Goal: Information Seeking & Learning: Learn about a topic

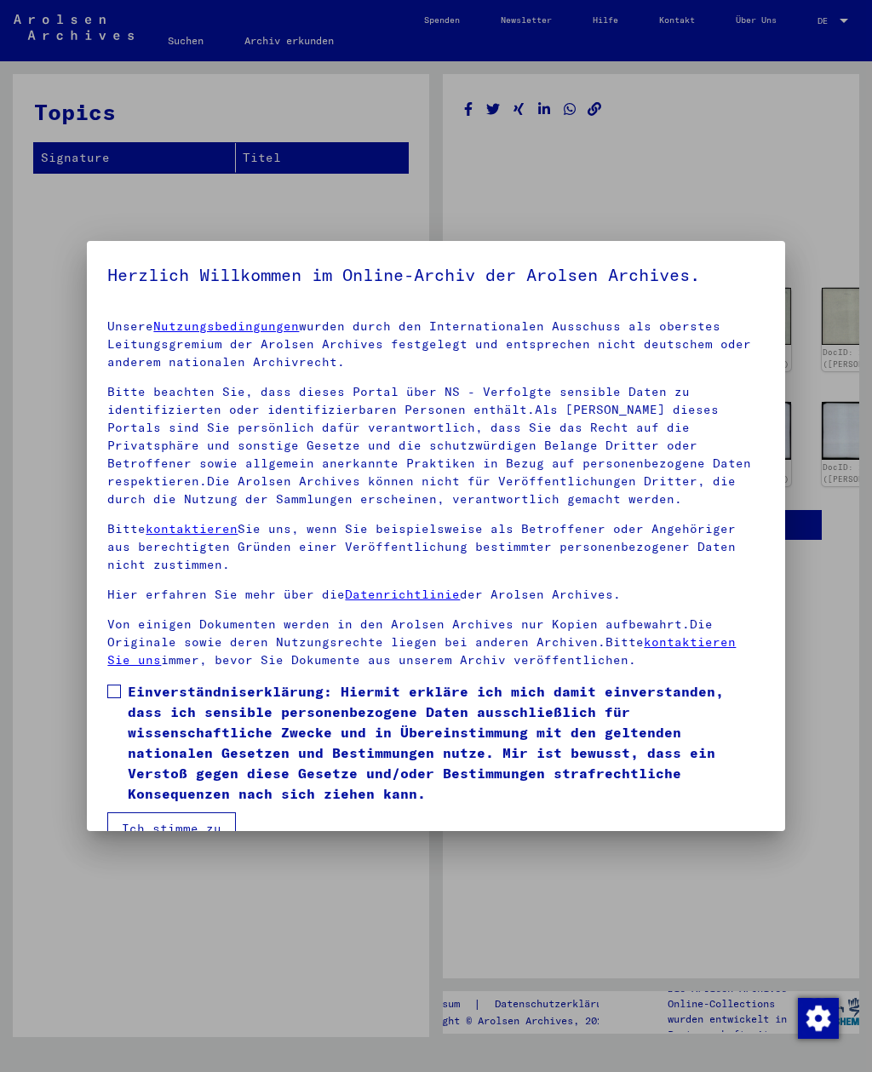
click at [125, 690] on label "Einverständniserklärung: Hiermit erkläre ich mich damit einverstanden, dass ich…" at bounding box center [435, 742] width 656 height 123
click at [172, 812] on button "Ich stimme zu" at bounding box center [171, 828] width 129 height 32
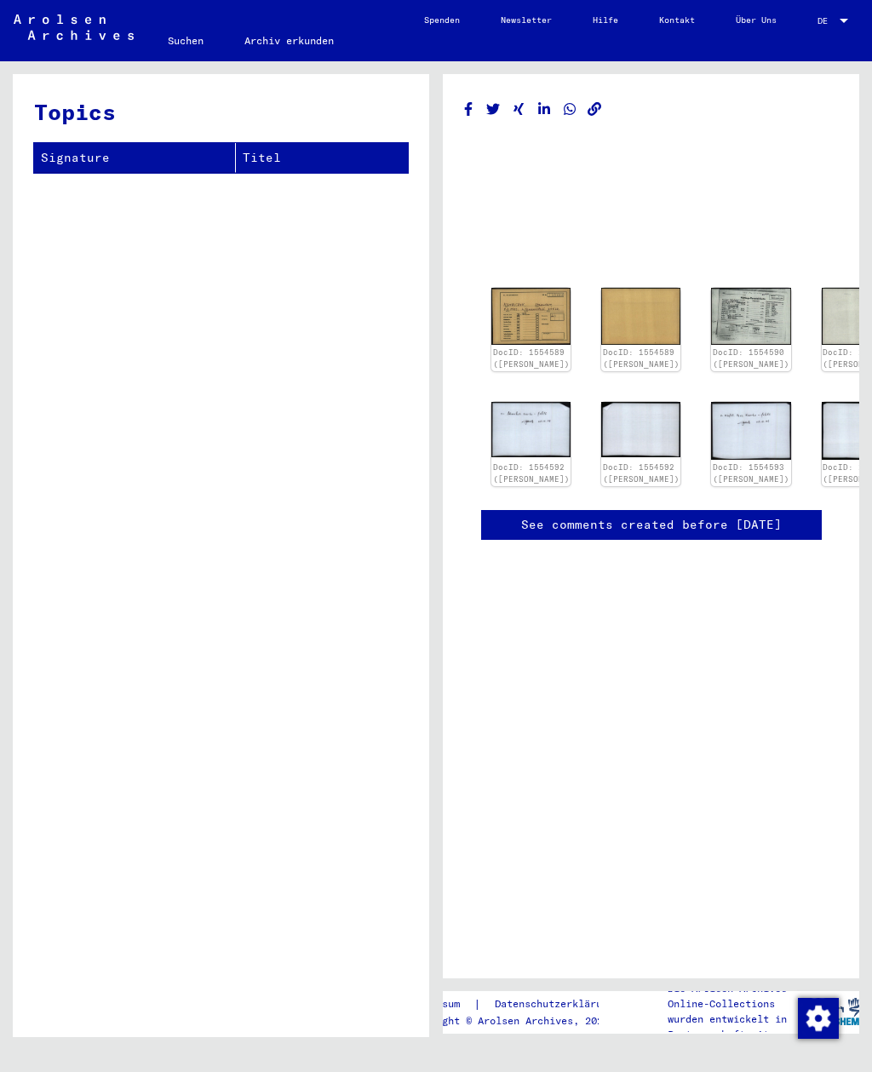
click at [529, 312] on img at bounding box center [530, 316] width 79 height 57
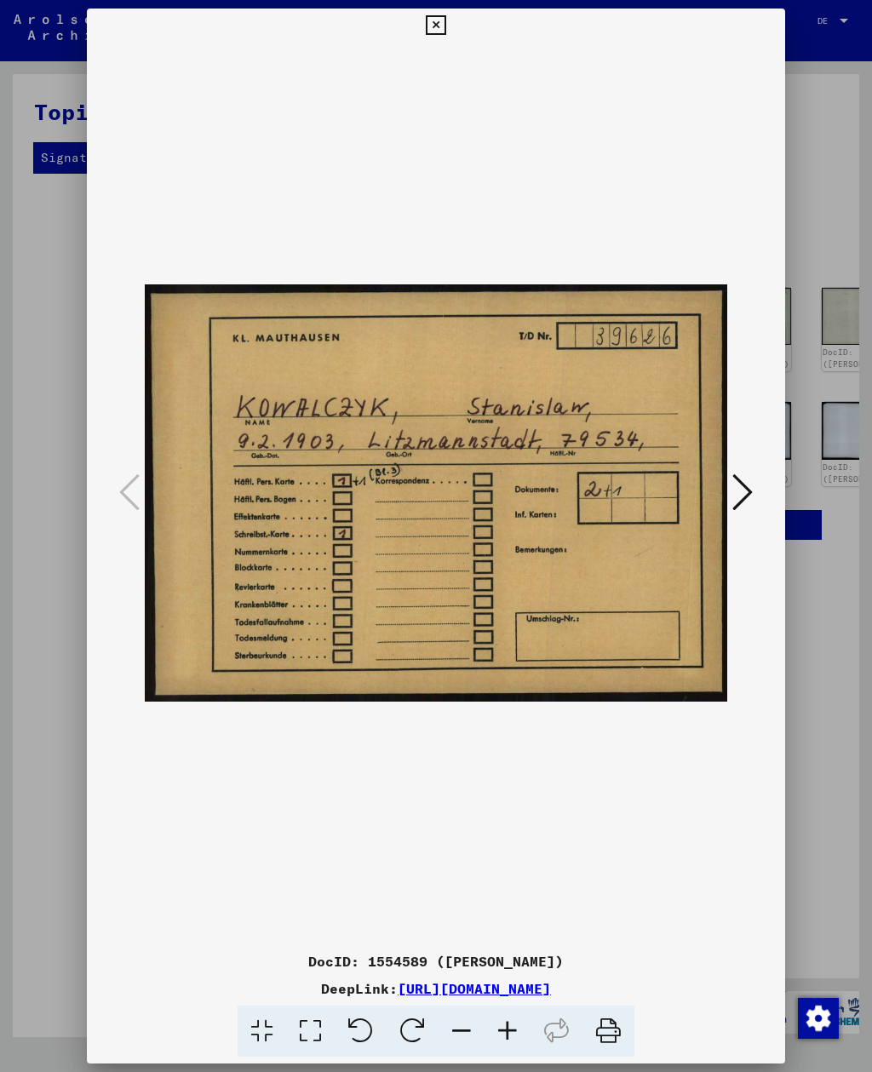
click at [756, 500] on button at bounding box center [742, 493] width 31 height 49
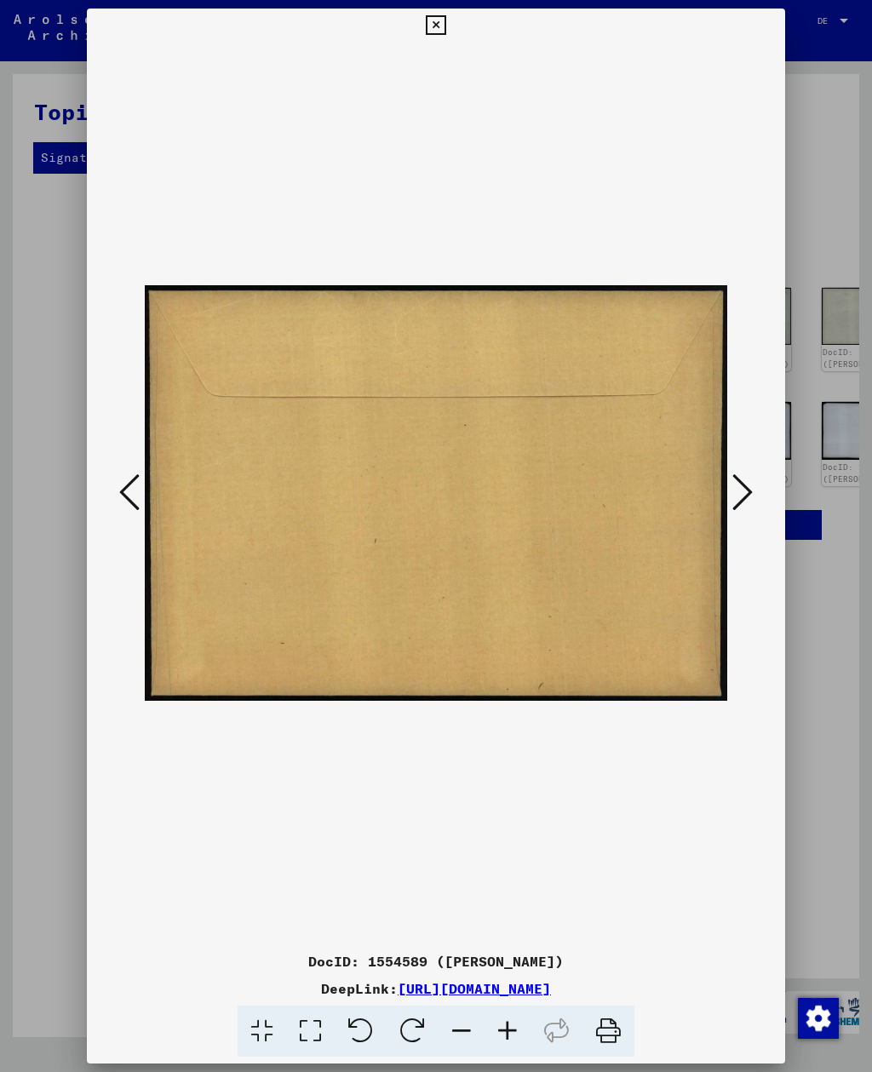
click at [751, 506] on icon at bounding box center [742, 492] width 20 height 41
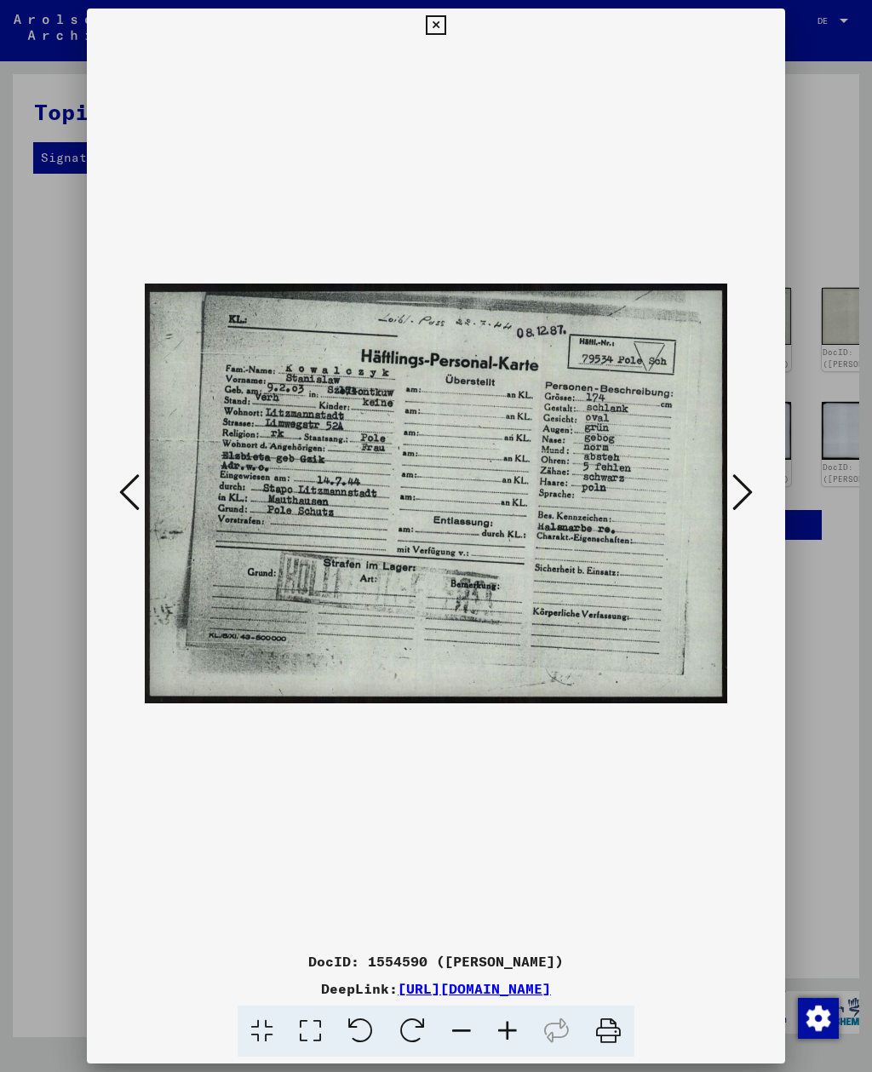
click at [742, 516] on button at bounding box center [742, 493] width 31 height 49
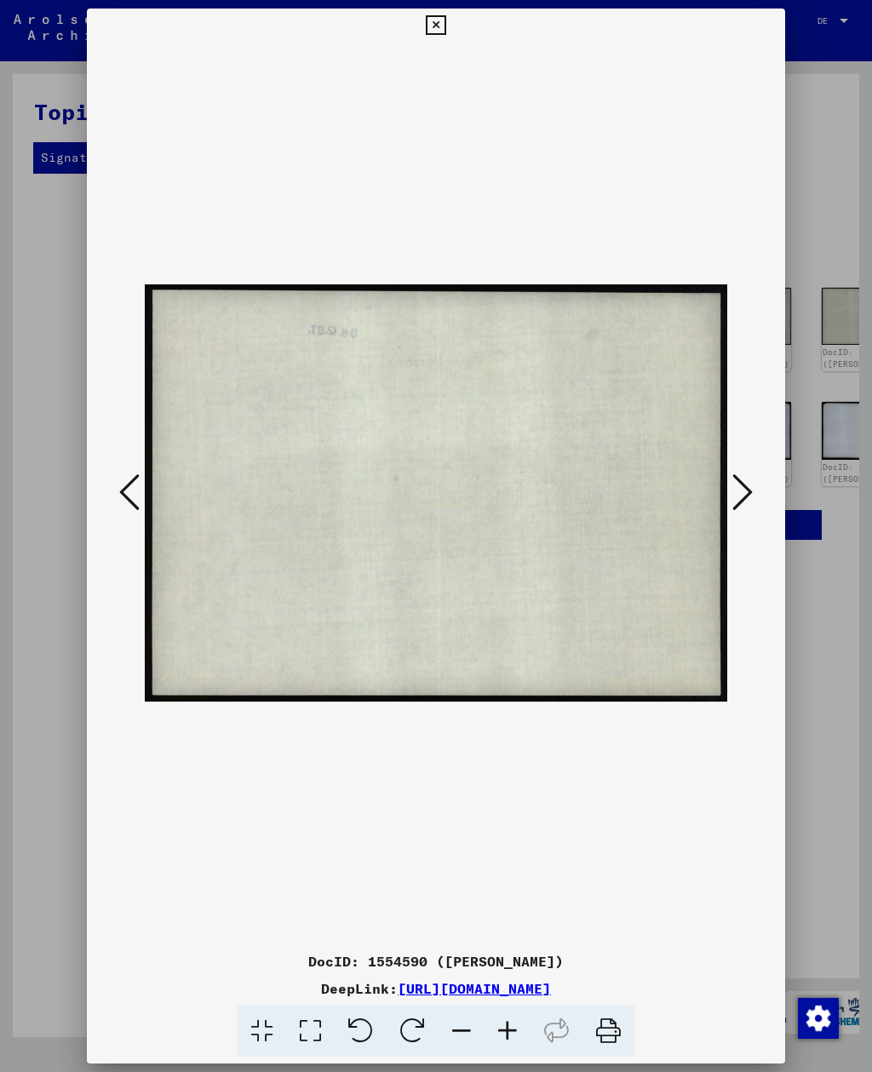
click at [734, 518] on button at bounding box center [742, 493] width 31 height 49
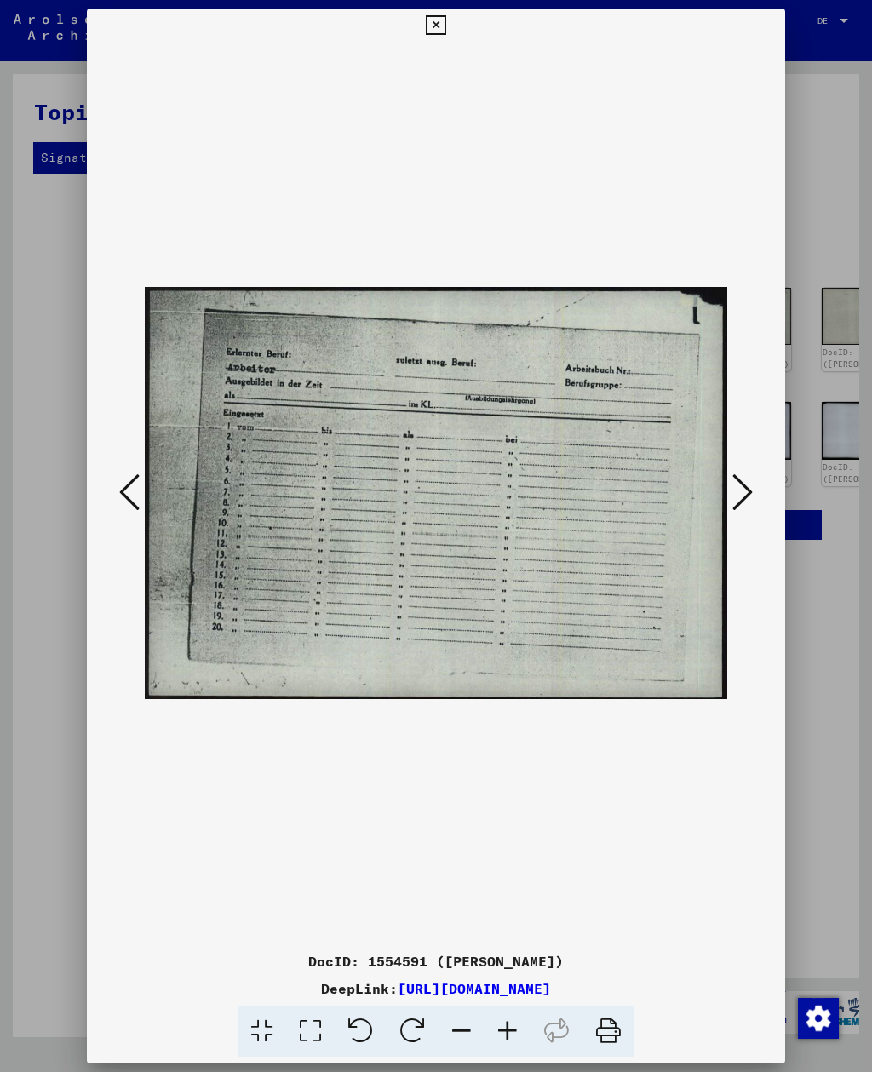
click at [734, 517] on button at bounding box center [742, 493] width 31 height 49
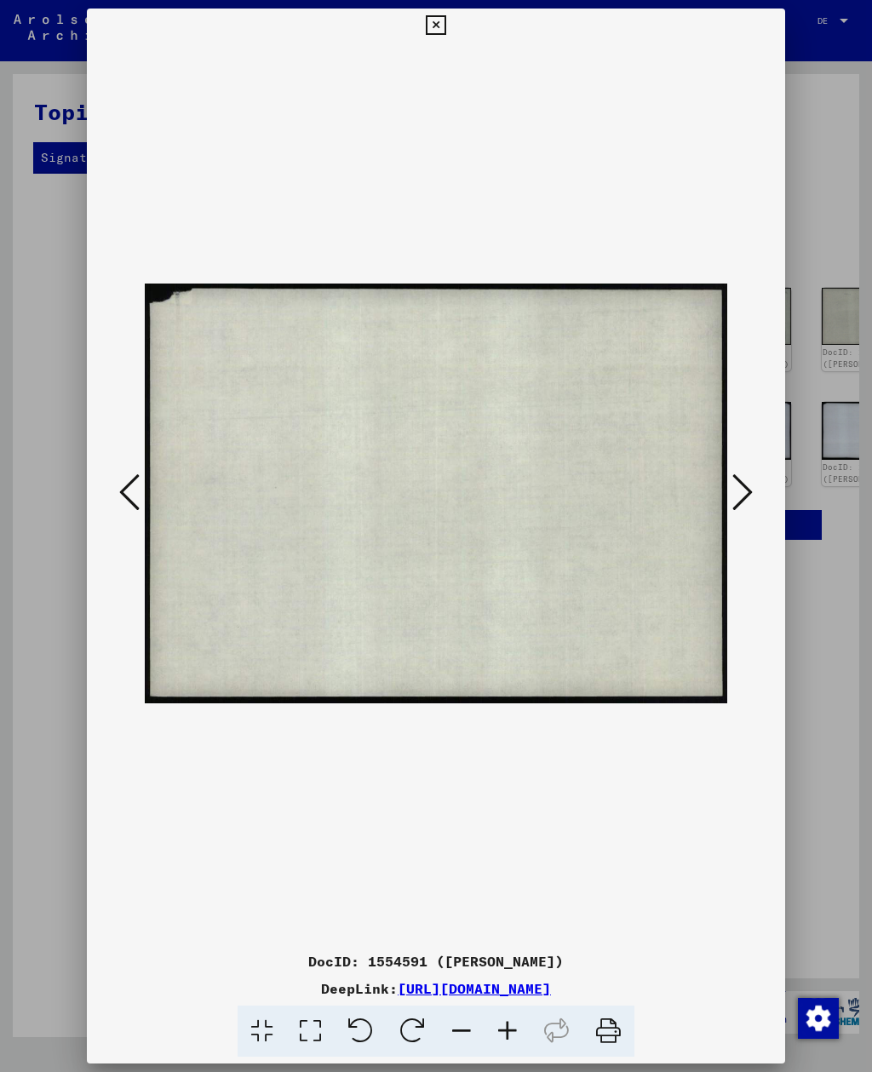
click at [734, 518] on button at bounding box center [742, 493] width 31 height 49
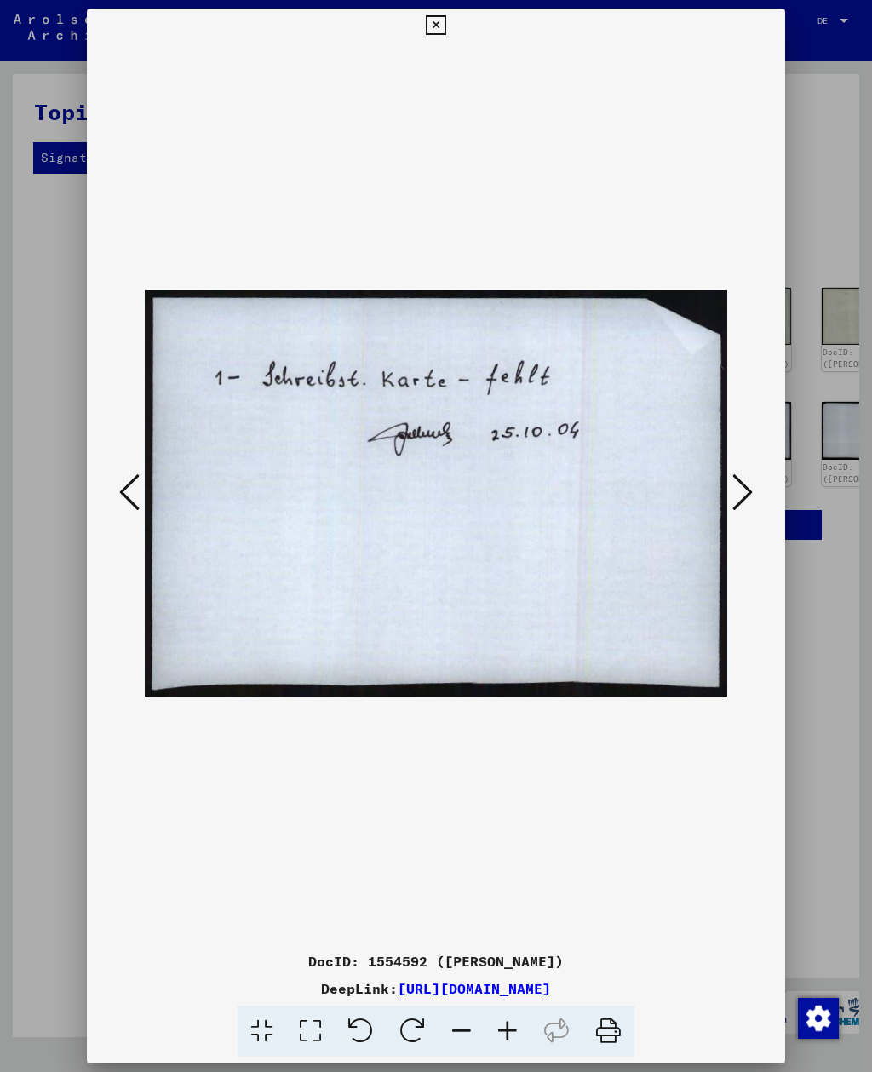
click at [743, 528] on div at bounding box center [435, 494] width 697 height 902
click at [749, 496] on icon at bounding box center [742, 492] width 20 height 41
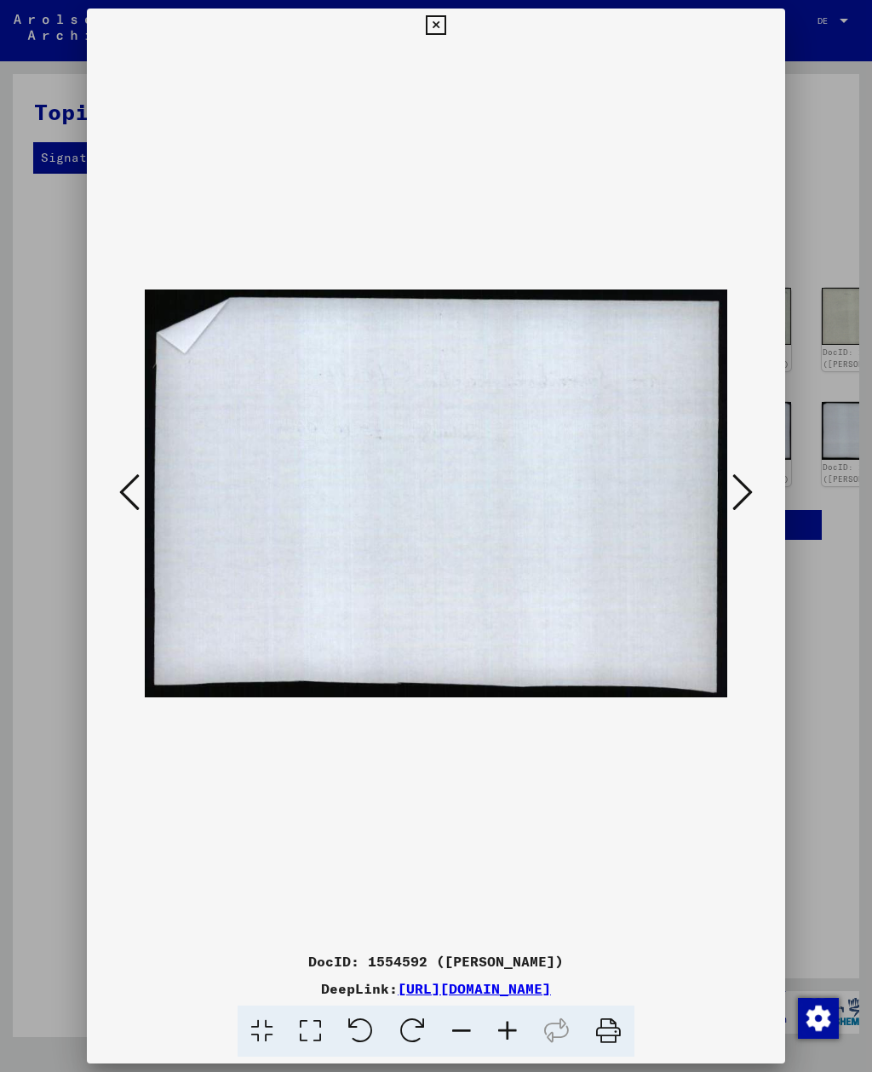
click at [746, 502] on icon at bounding box center [742, 492] width 20 height 41
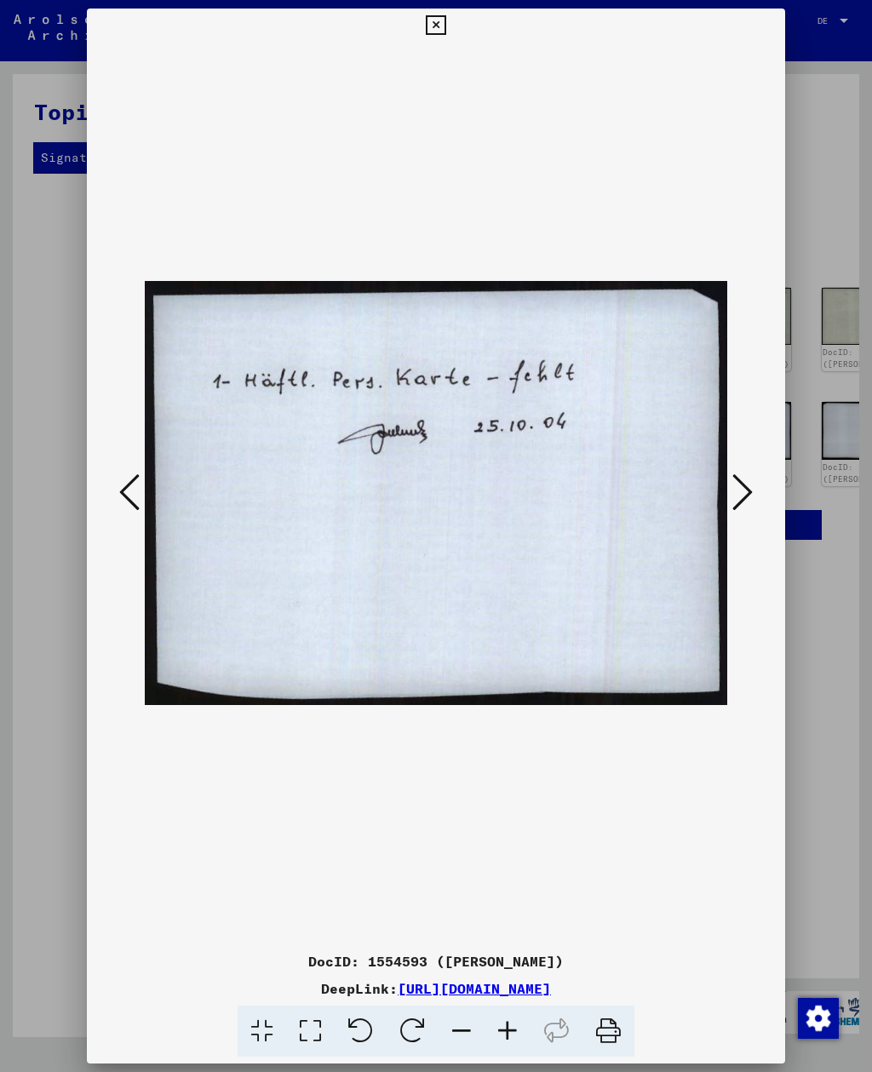
click at [744, 505] on icon at bounding box center [742, 492] width 20 height 41
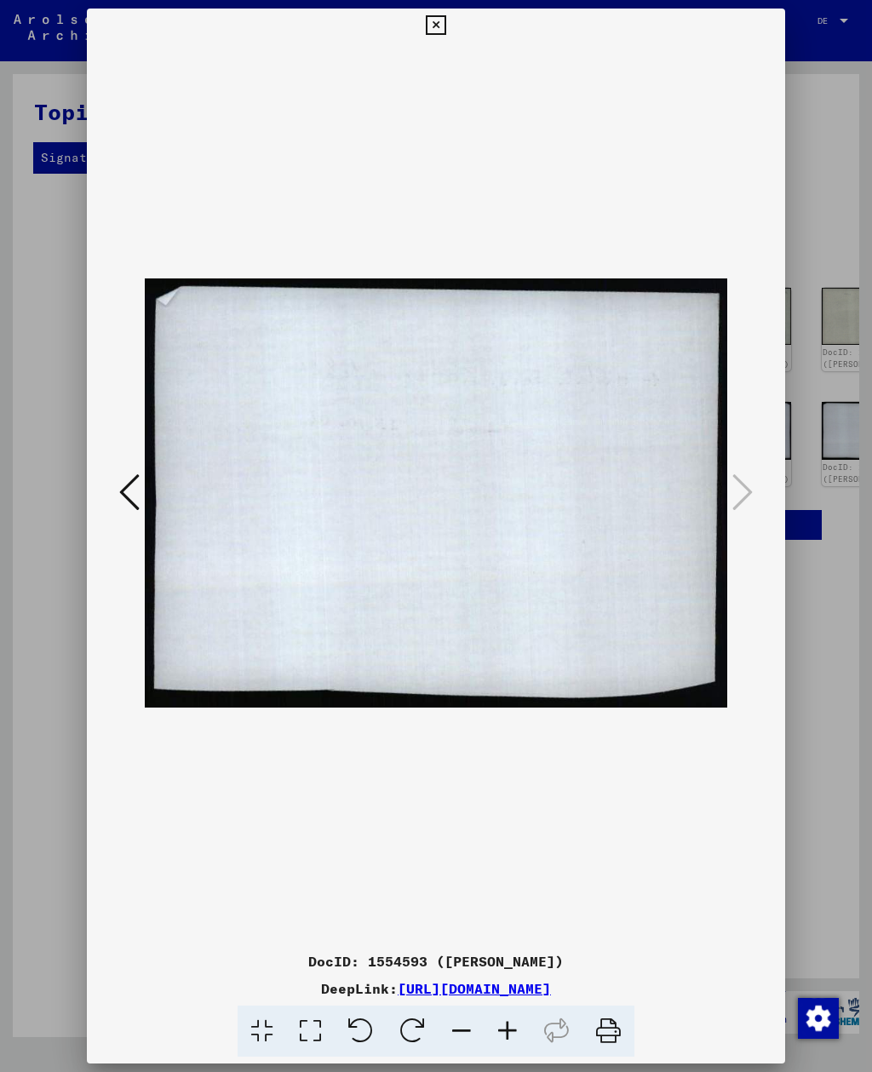
click at [789, 27] on div at bounding box center [436, 536] width 872 height 1072
